Goal: Information Seeking & Learning: Find specific fact

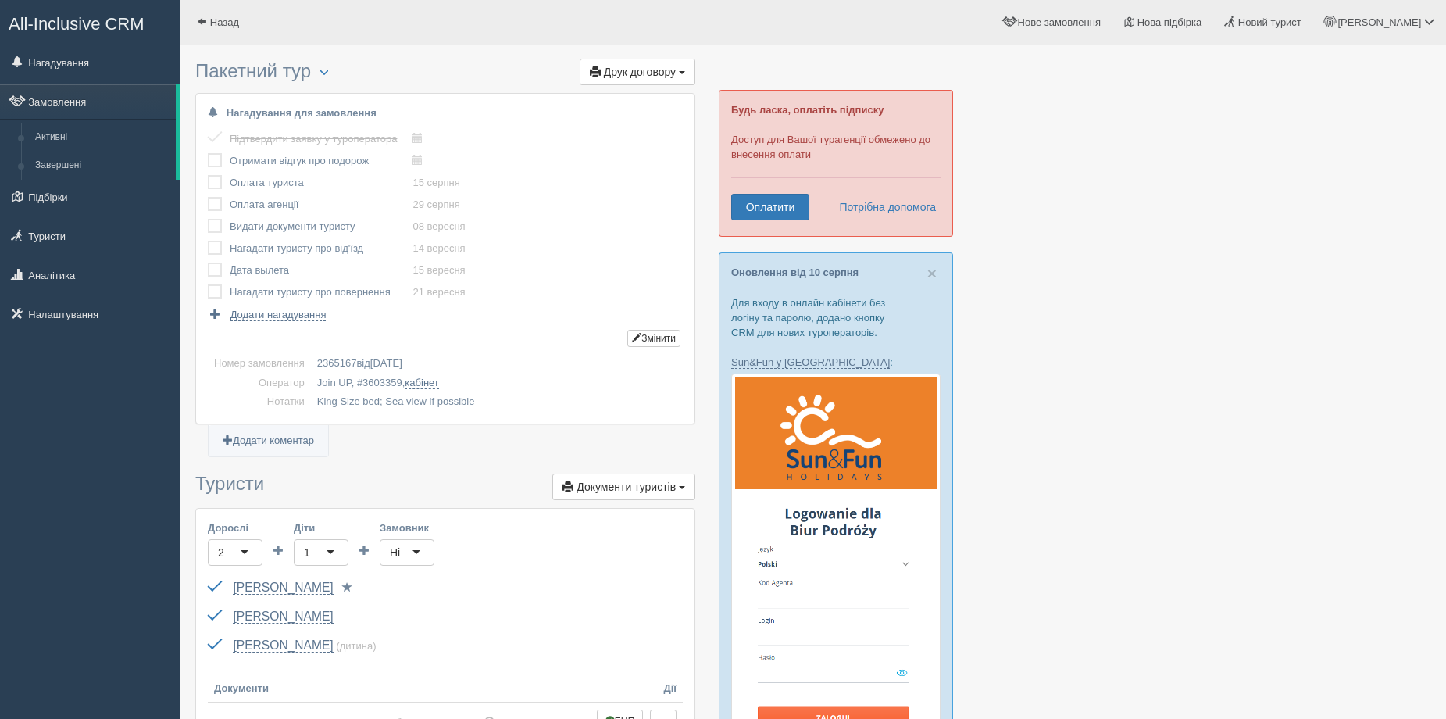
click at [87, 20] on span "All-Inclusive CRM" at bounding box center [77, 24] width 136 height 20
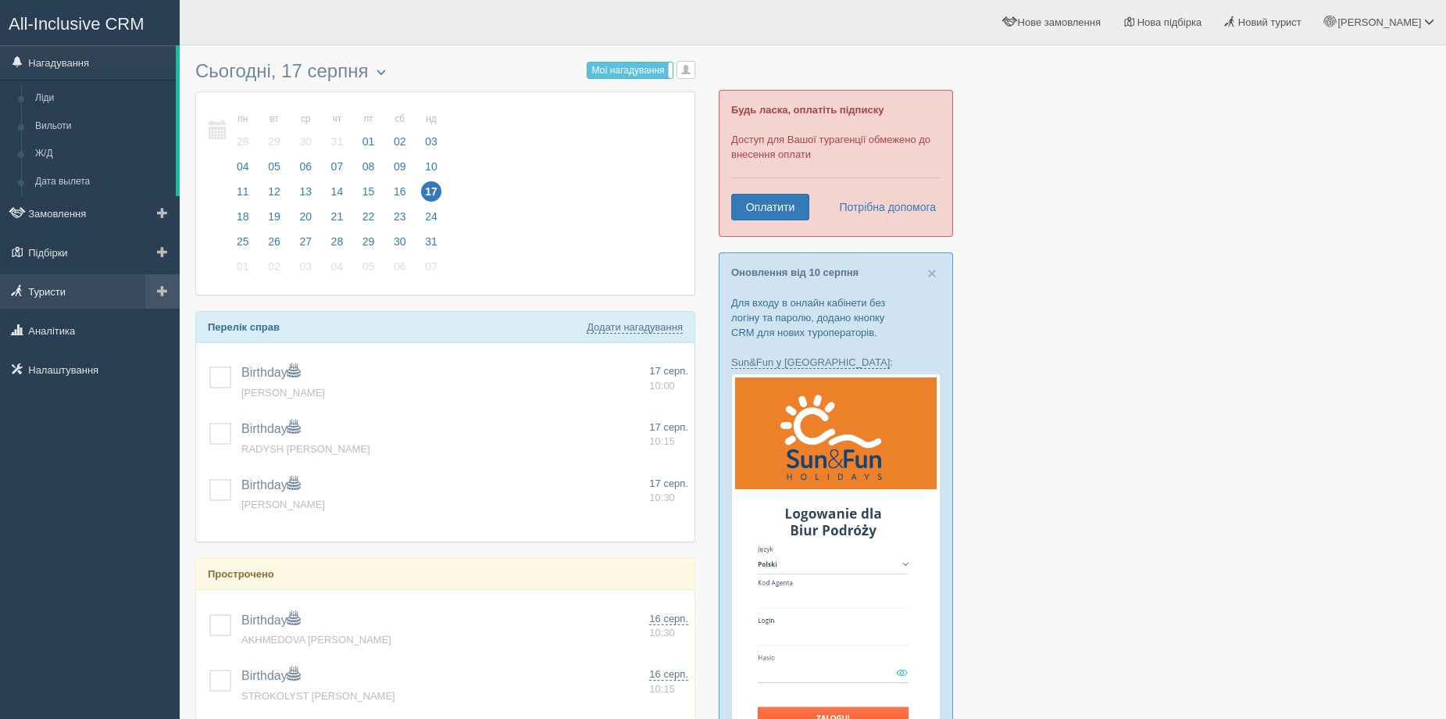
click at [73, 282] on link "Туристи" at bounding box center [90, 291] width 180 height 34
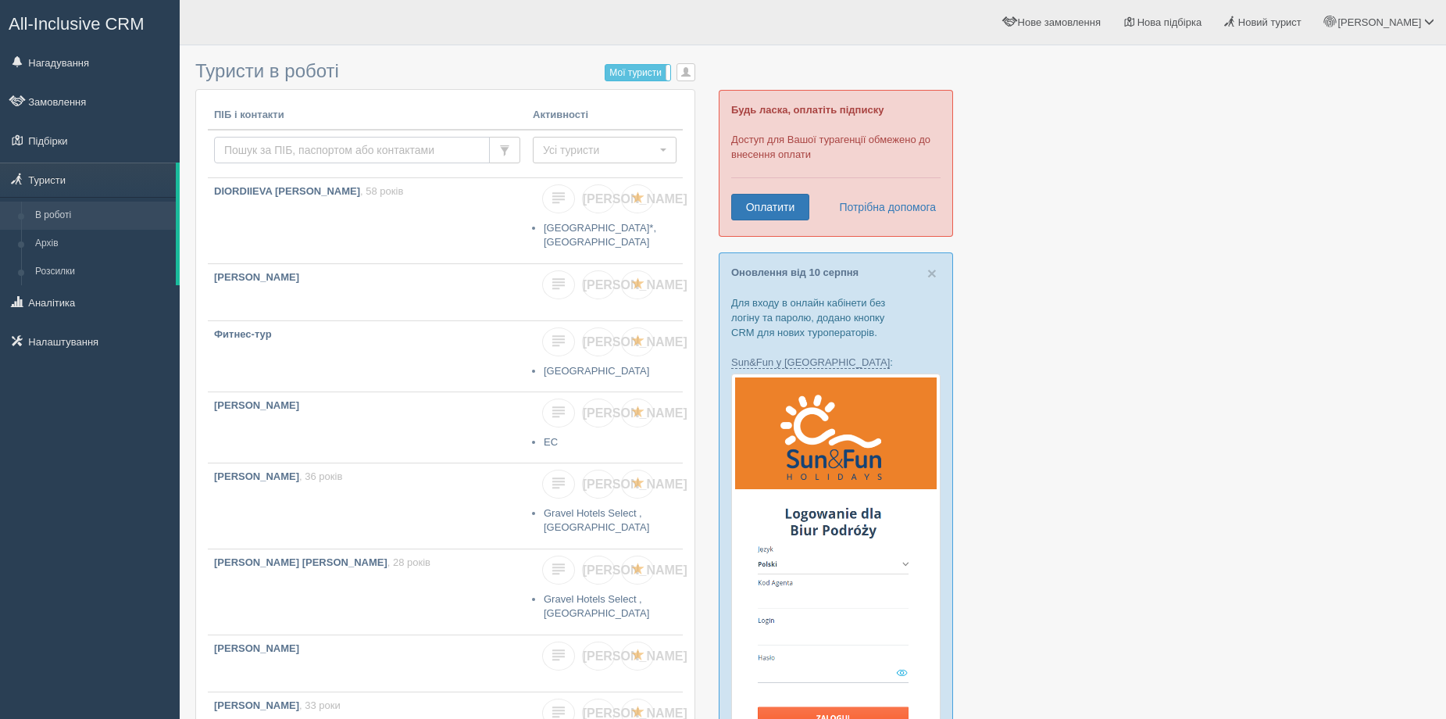
click at [335, 145] on input "text" at bounding box center [352, 150] width 276 height 27
type input "shakhrova"
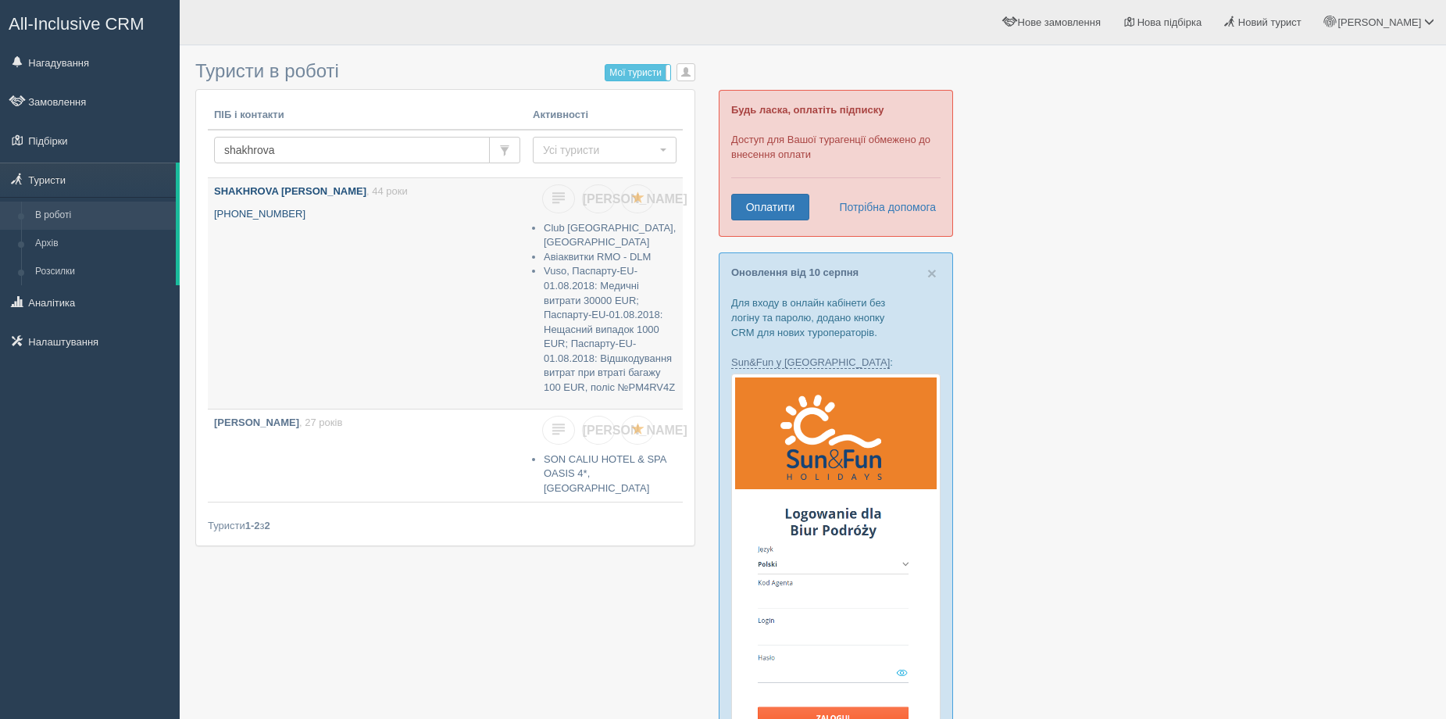
click at [415, 211] on p "[PHONE_NUMBER]" at bounding box center [367, 214] width 306 height 15
